Goal: Task Accomplishment & Management: Use online tool/utility

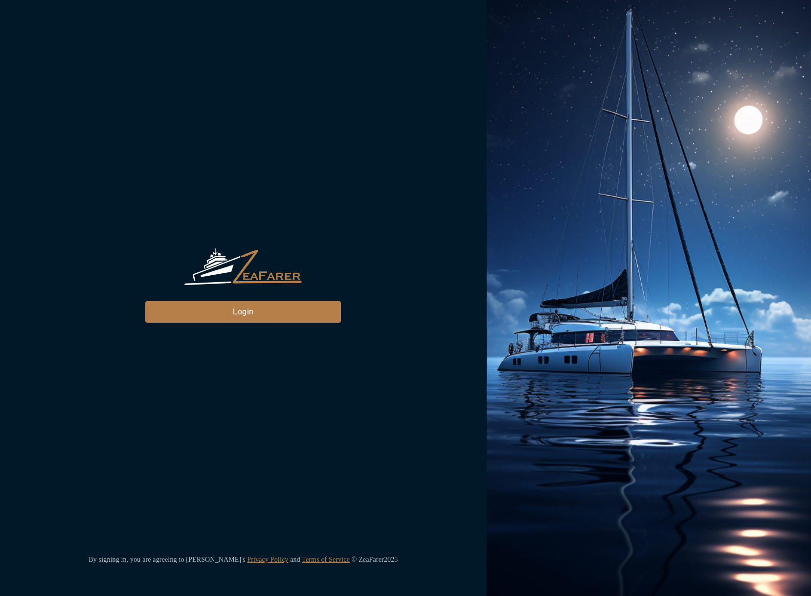
click at [236, 328] on div "ZeaFarer Login By signing in, you are agreeing to Zeafarer's Privacy Policy and…" at bounding box center [243, 298] width 487 height 596
click at [237, 319] on button "Login" at bounding box center [243, 312] width 196 height 22
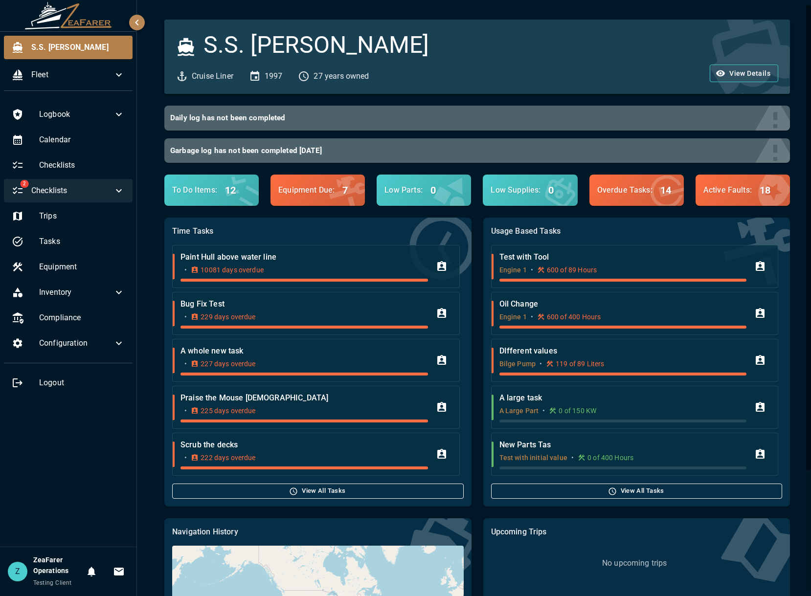
click at [83, 190] on span "Checklists" at bounding box center [72, 191] width 82 height 12
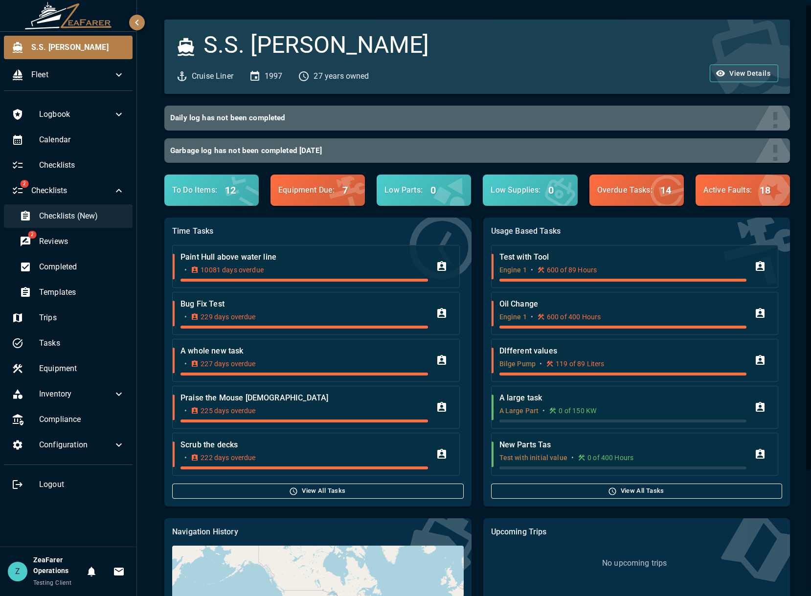
click at [69, 217] on span "Checklists (New)" at bounding box center [82, 216] width 86 height 12
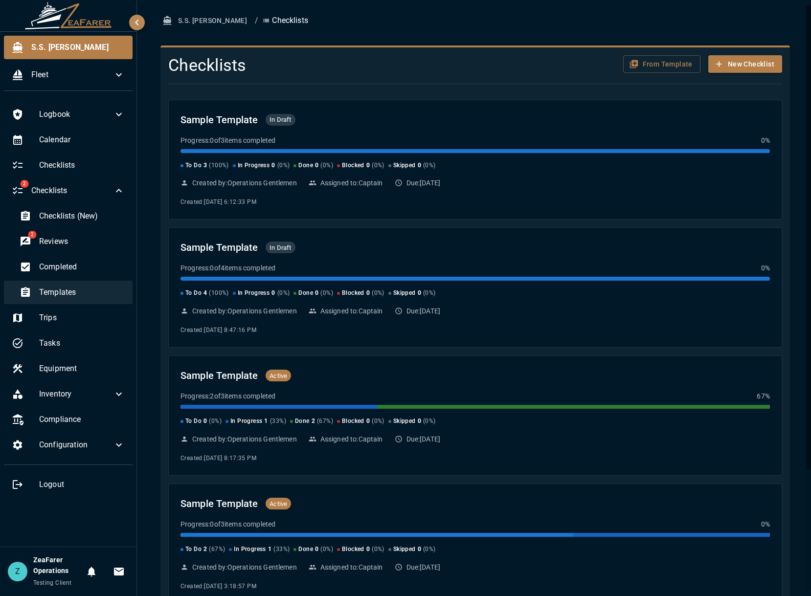
click at [72, 292] on span "Templates" at bounding box center [82, 293] width 86 height 12
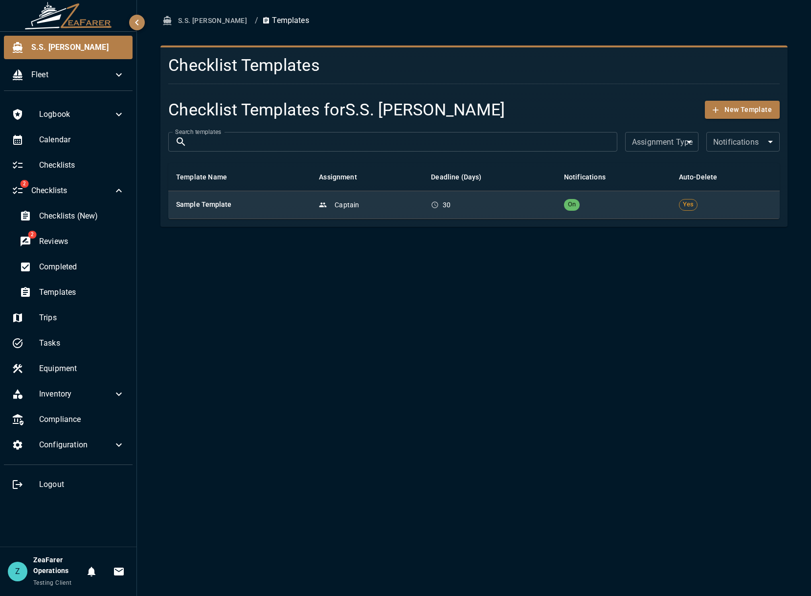
click at [451, 207] on p "30" at bounding box center [447, 205] width 8 height 10
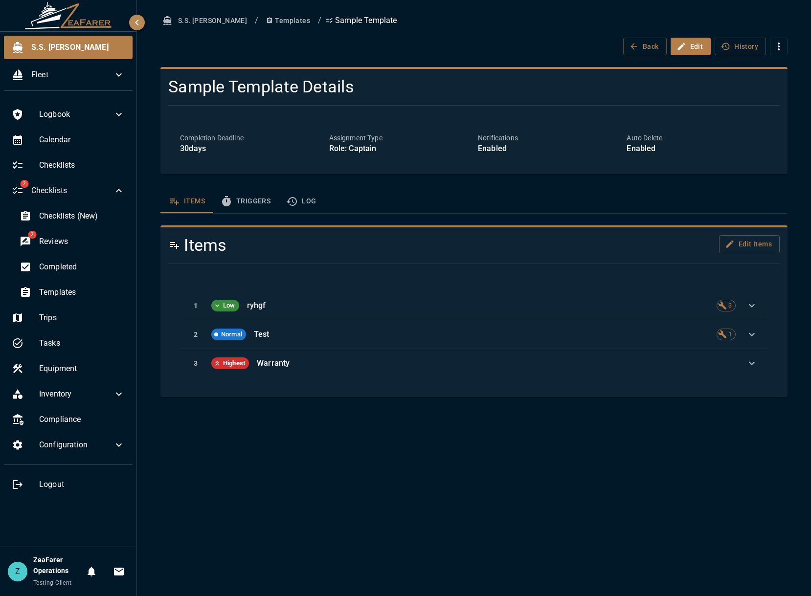
click at [320, 202] on button "Log" at bounding box center [301, 201] width 46 height 23
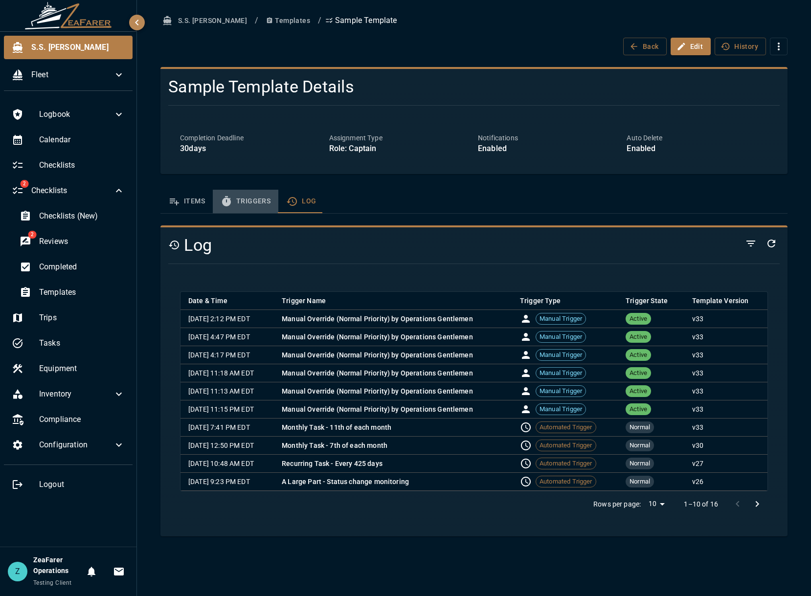
click at [267, 208] on button "Triggers" at bounding box center [246, 201] width 66 height 23
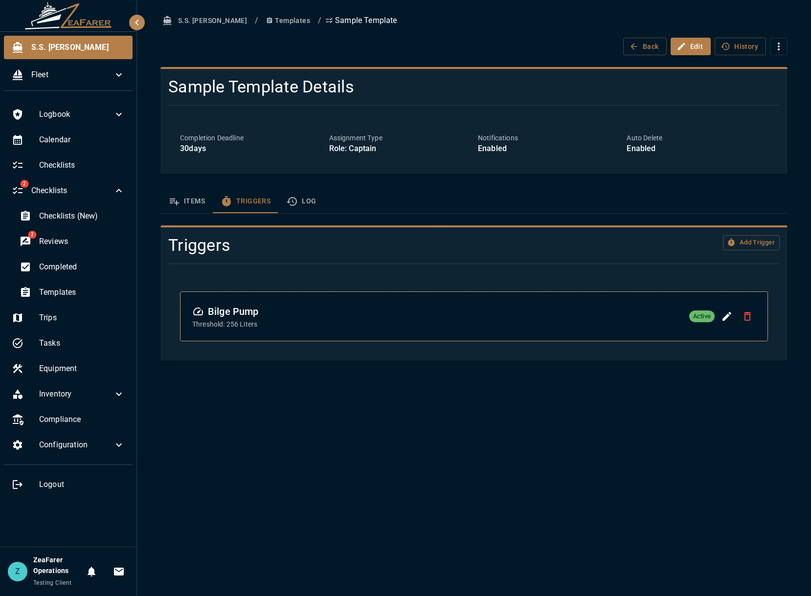
click at [528, 458] on div "S.S. [PERSON_NAME] / Templates / Sample Template Back Edit History Sample Templ…" at bounding box center [474, 298] width 674 height 596
click at [306, 204] on button "Log" at bounding box center [301, 201] width 46 height 23
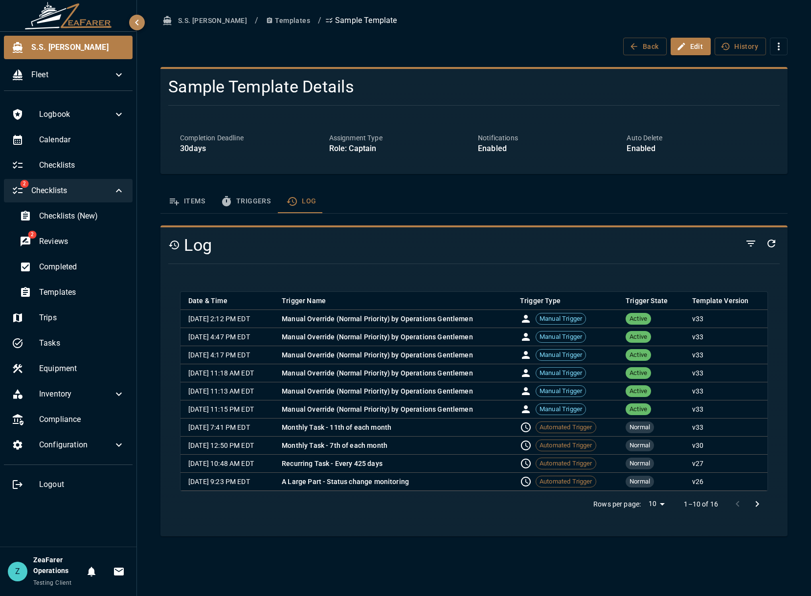
click at [123, 192] on icon at bounding box center [119, 191] width 12 height 12
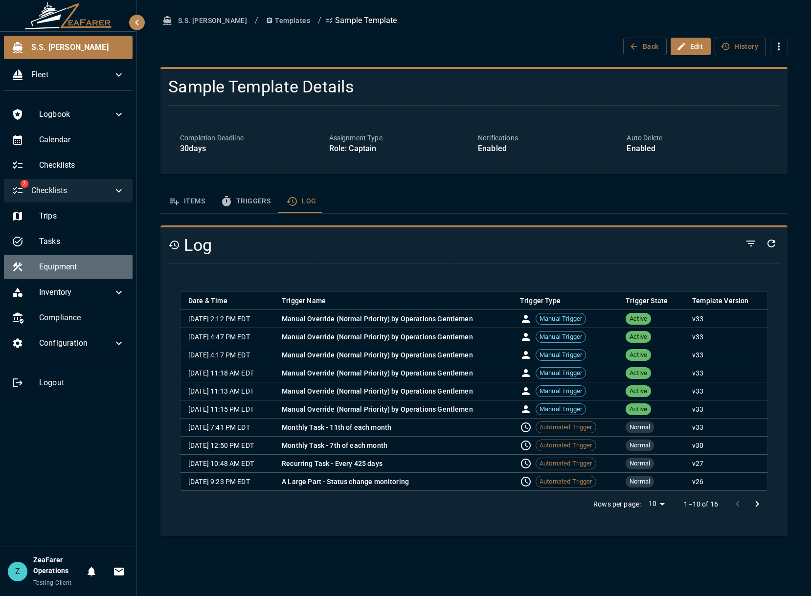
click at [83, 273] on span "Equipment" at bounding box center [82, 267] width 86 height 12
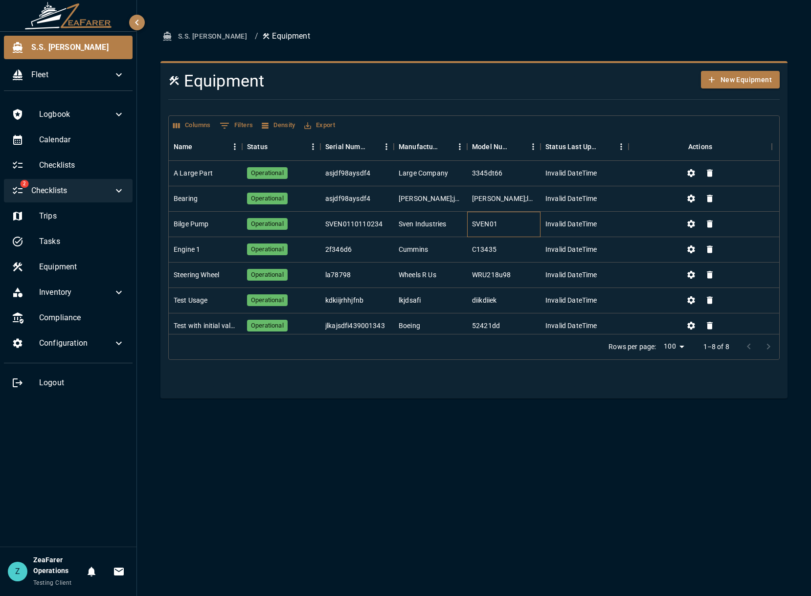
click at [486, 228] on div "SVEN01" at bounding box center [484, 224] width 25 height 10
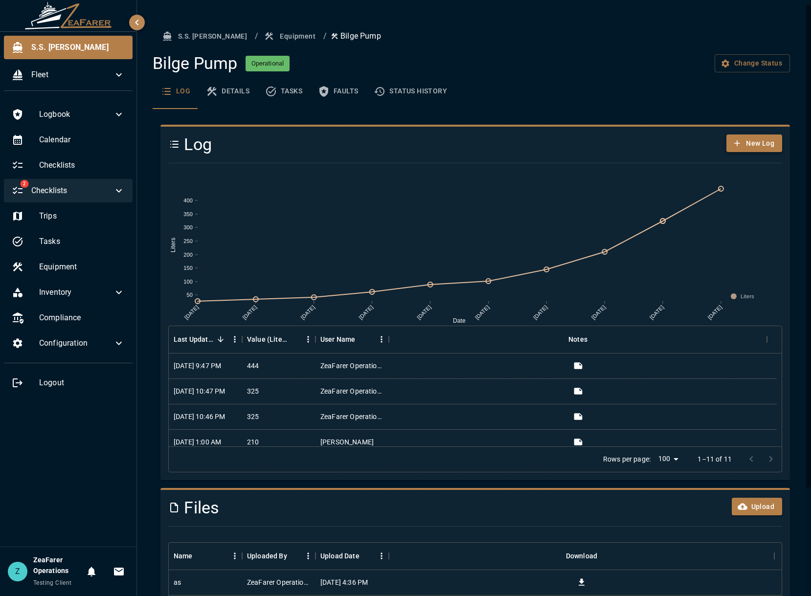
click at [752, 144] on button "New Log" at bounding box center [755, 144] width 56 height 18
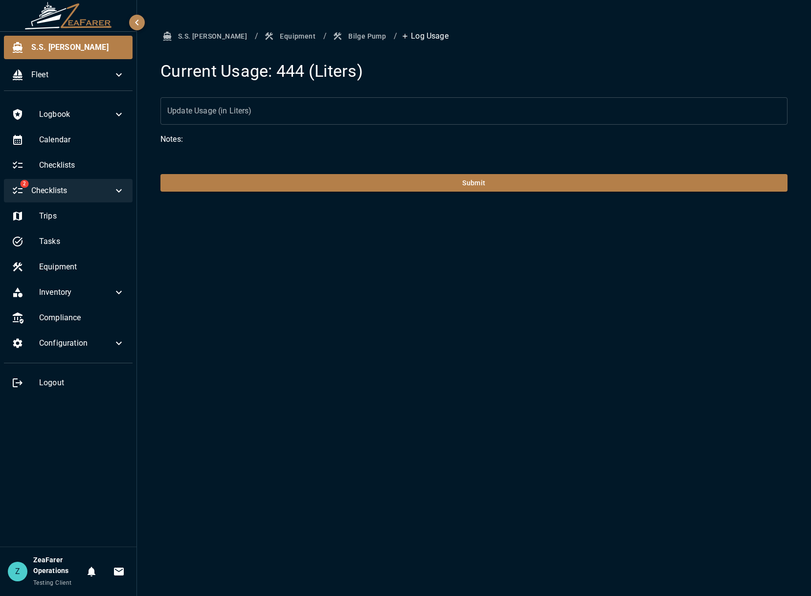
click at [302, 113] on input "Update Usage (in Liters)" at bounding box center [473, 110] width 627 height 27
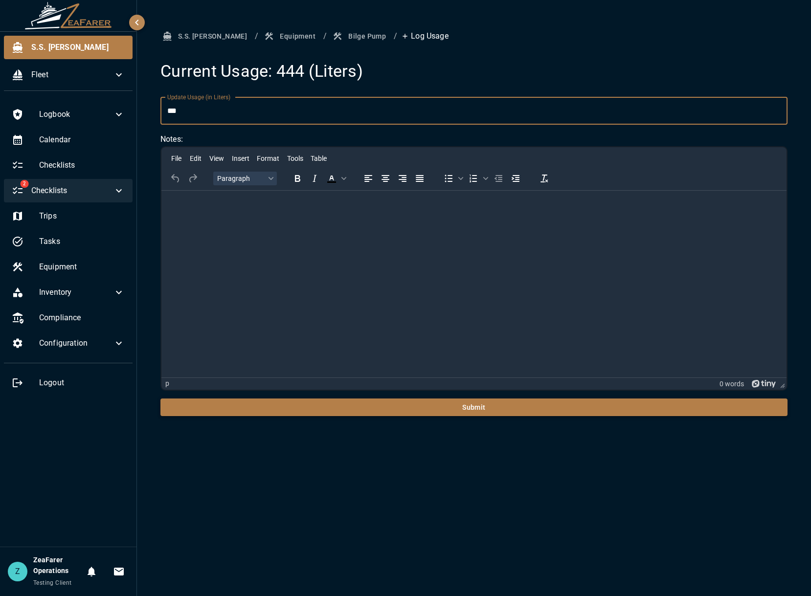
type input "***"
click at [453, 413] on button "Submit" at bounding box center [473, 408] width 627 height 18
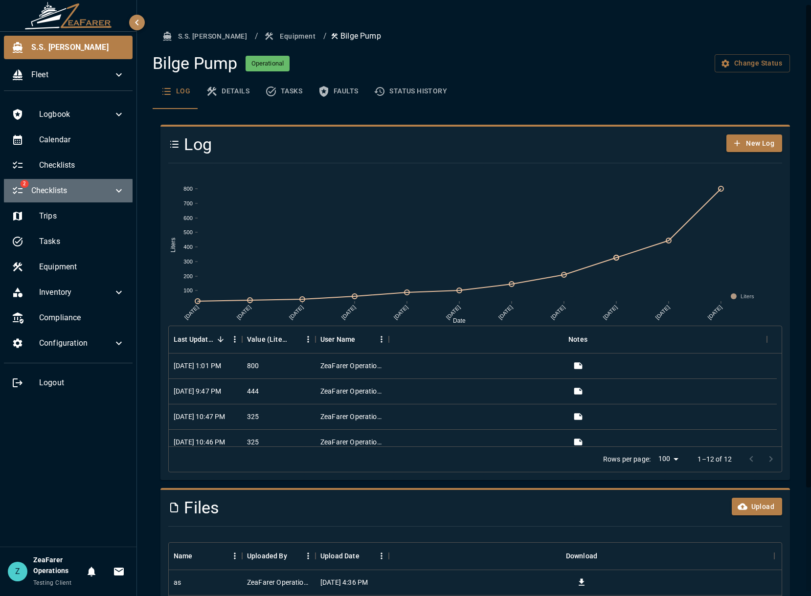
click at [74, 195] on span "Checklists" at bounding box center [72, 191] width 82 height 12
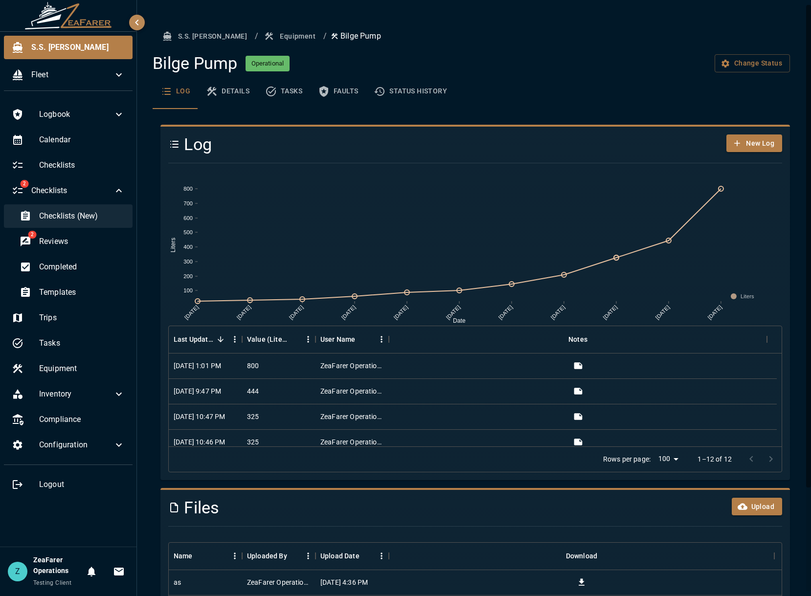
click at [91, 216] on span "Checklists (New)" at bounding box center [82, 216] width 86 height 12
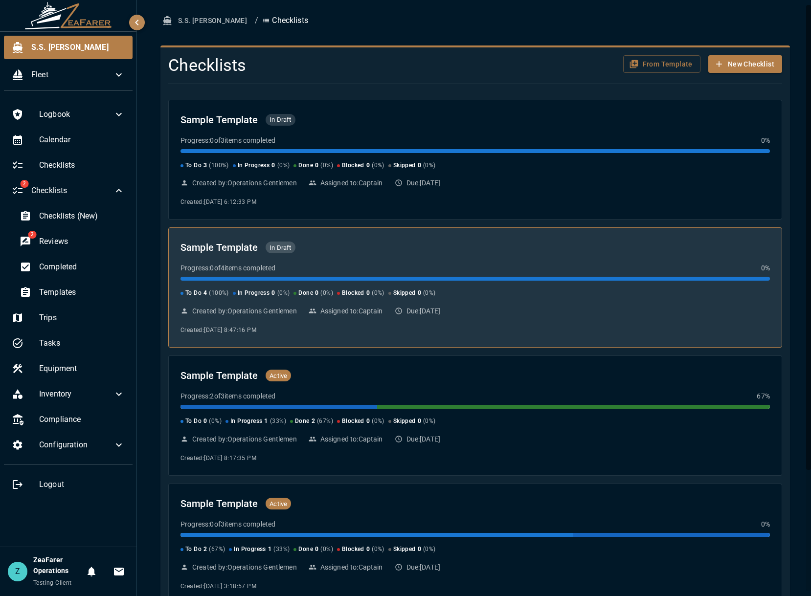
click at [561, 253] on div "Sample Template In Draft" at bounding box center [476, 248] width 590 height 16
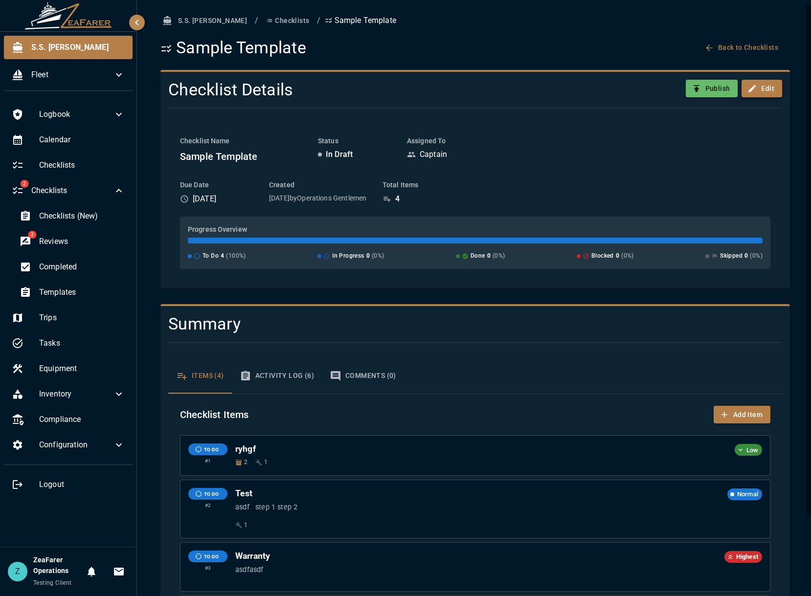
click at [755, 89] on button "Edit" at bounding box center [762, 89] width 41 height 18
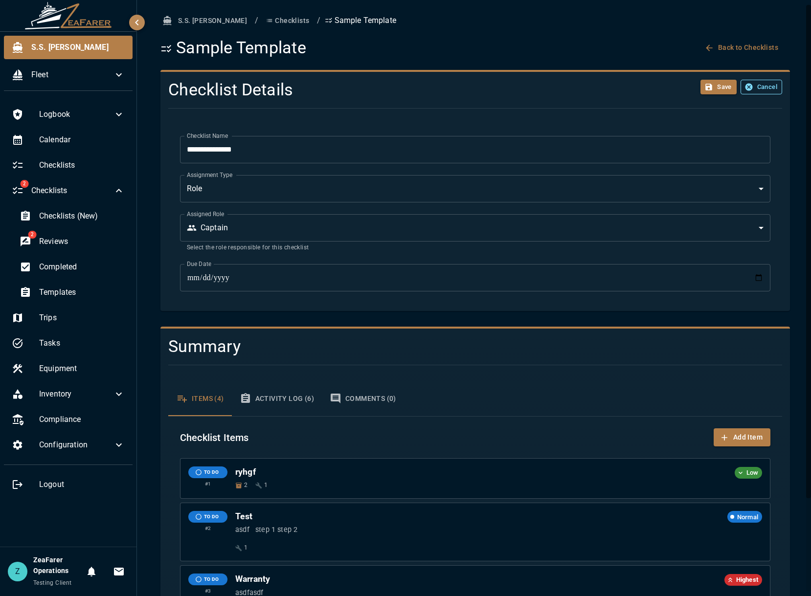
click at [757, 90] on button "Cancel" at bounding box center [762, 87] width 42 height 15
